Goal: Information Seeking & Learning: Learn about a topic

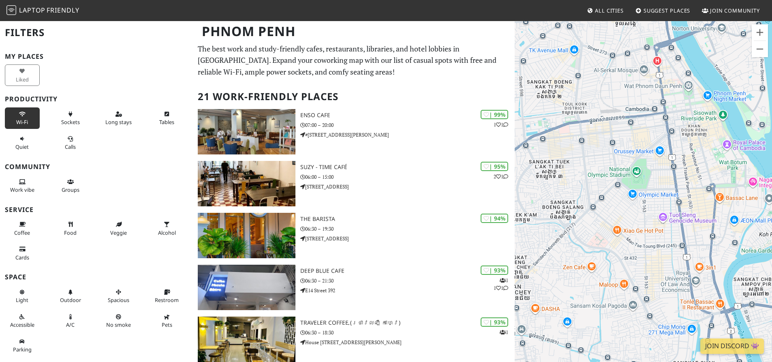
click at [21, 118] on button "Wi-Fi" at bounding box center [22, 117] width 35 height 21
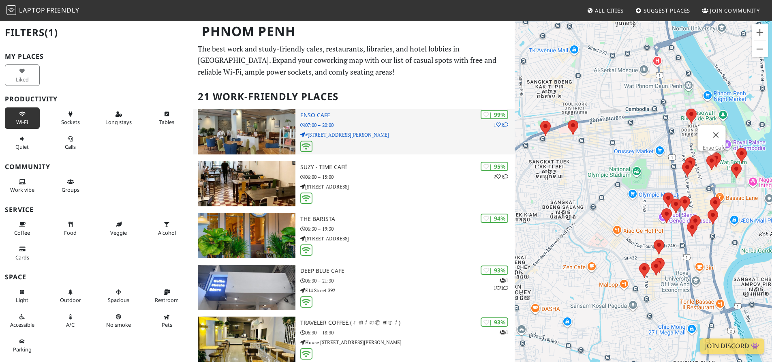
click at [306, 147] on icon at bounding box center [306, 146] width 9 height 7
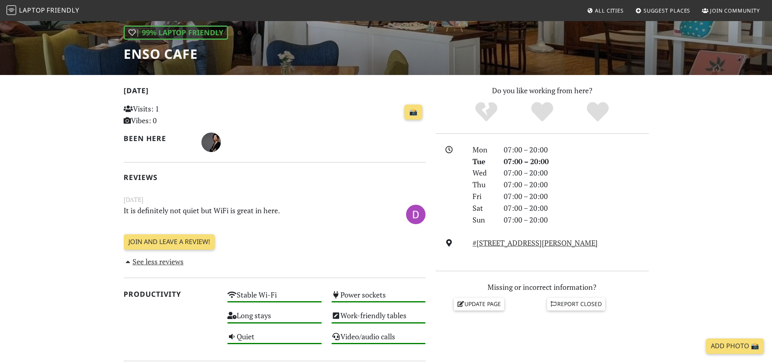
scroll to position [114, 0]
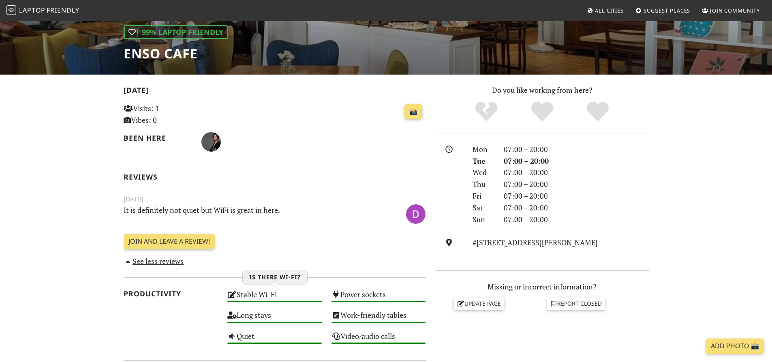
click at [275, 296] on div "Stable Wi-Fi High" at bounding box center [274, 298] width 104 height 21
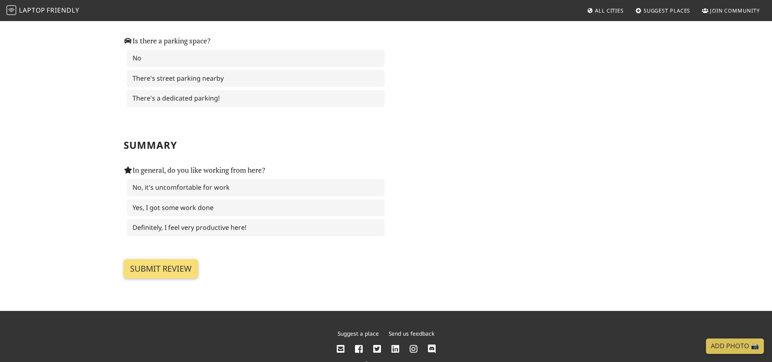
scroll to position [1183, 0]
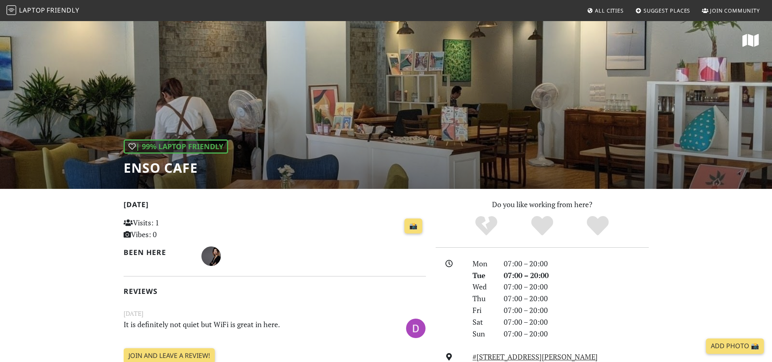
scroll to position [114, 0]
